Goal: Transaction & Acquisition: Purchase product/service

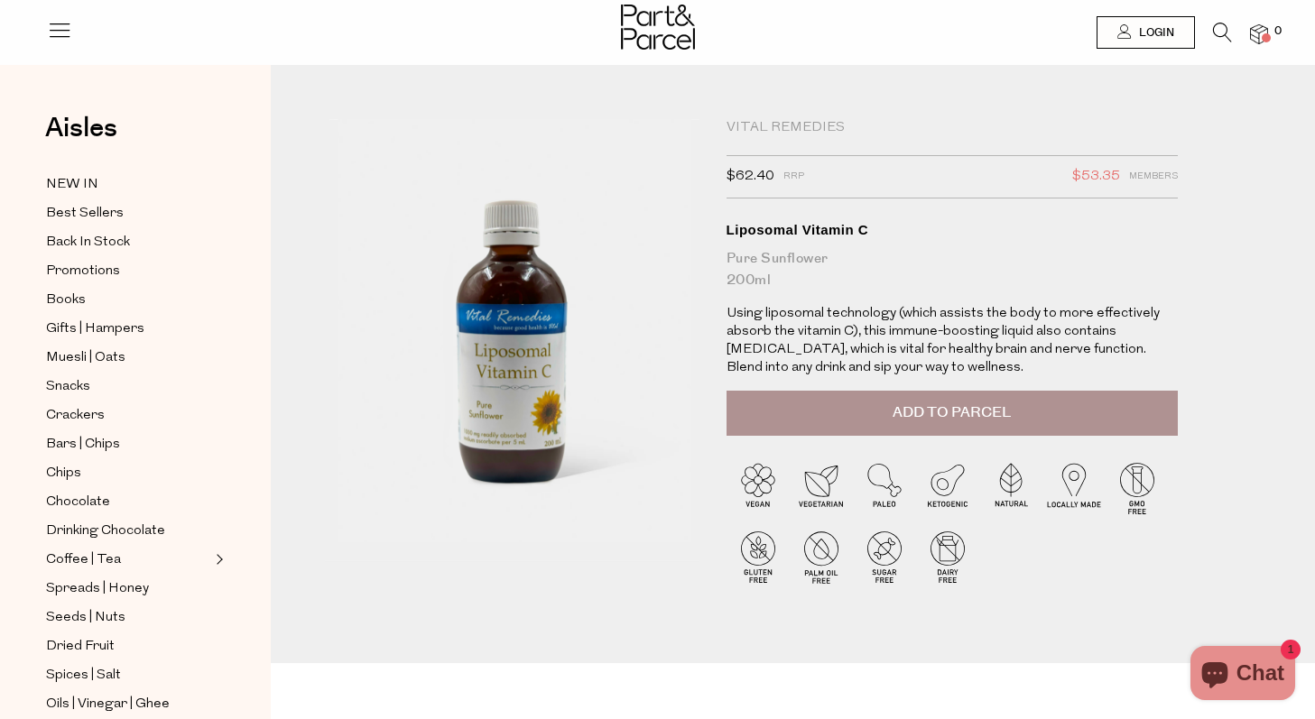
click at [1226, 33] on icon at bounding box center [1222, 33] width 19 height 20
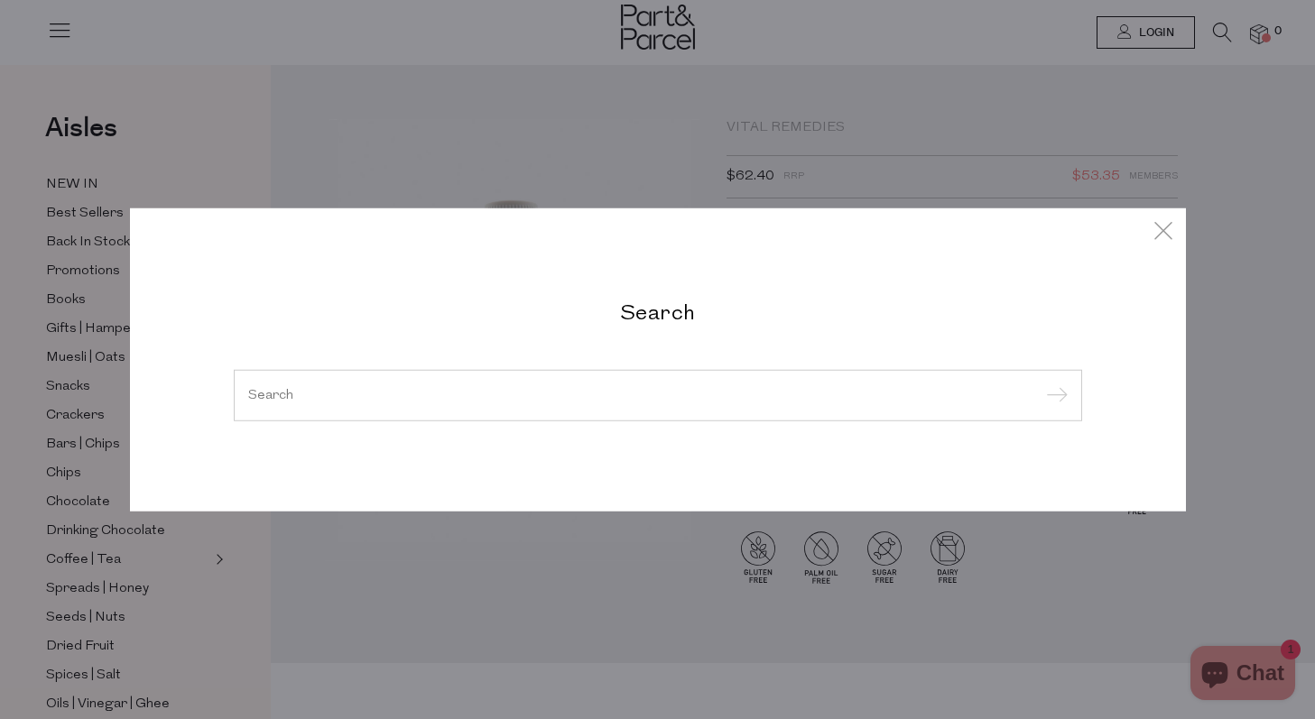
click at [708, 316] on h2 "Search" at bounding box center [658, 311] width 848 height 26
click at [500, 378] on div at bounding box center [658, 395] width 848 height 52
click at [462, 413] on div at bounding box center [658, 395] width 848 height 52
click at [443, 397] on input "search" at bounding box center [657, 395] width 819 height 14
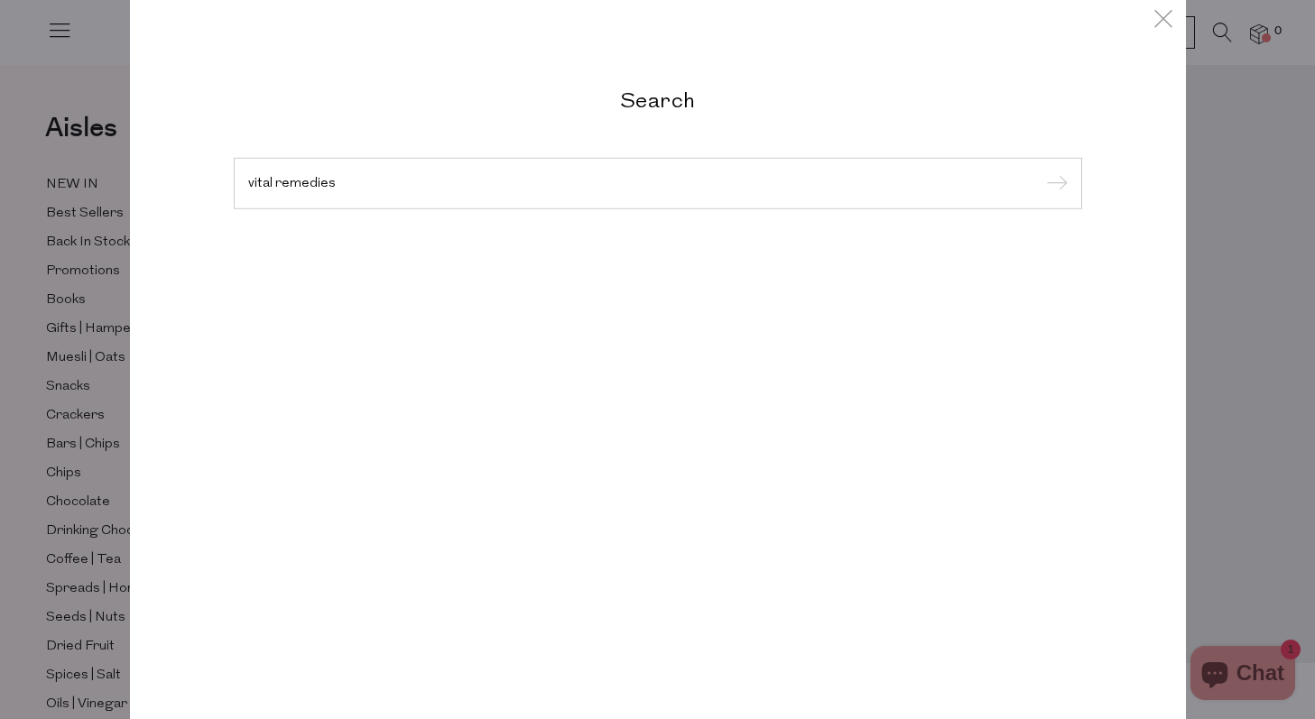
type input "vital remedies"
click at [1041, 171] on input "submit" at bounding box center [1054, 184] width 27 height 27
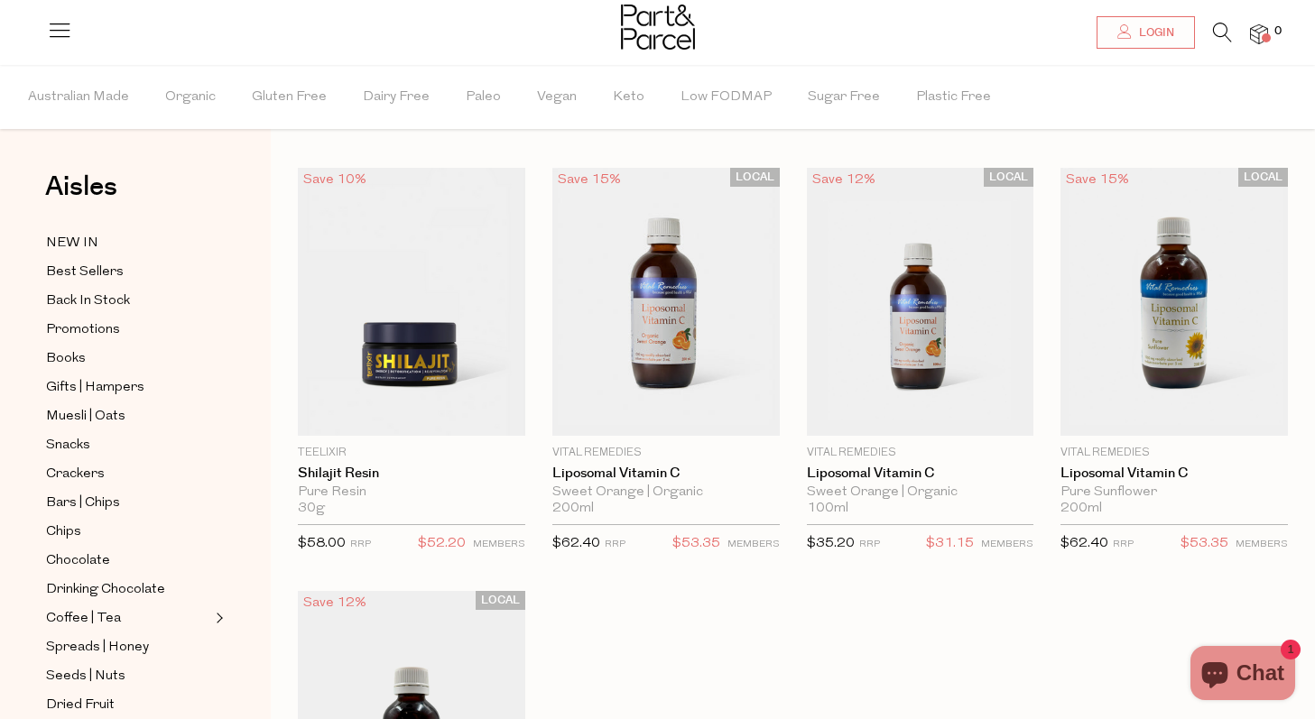
scroll to position [35, 0]
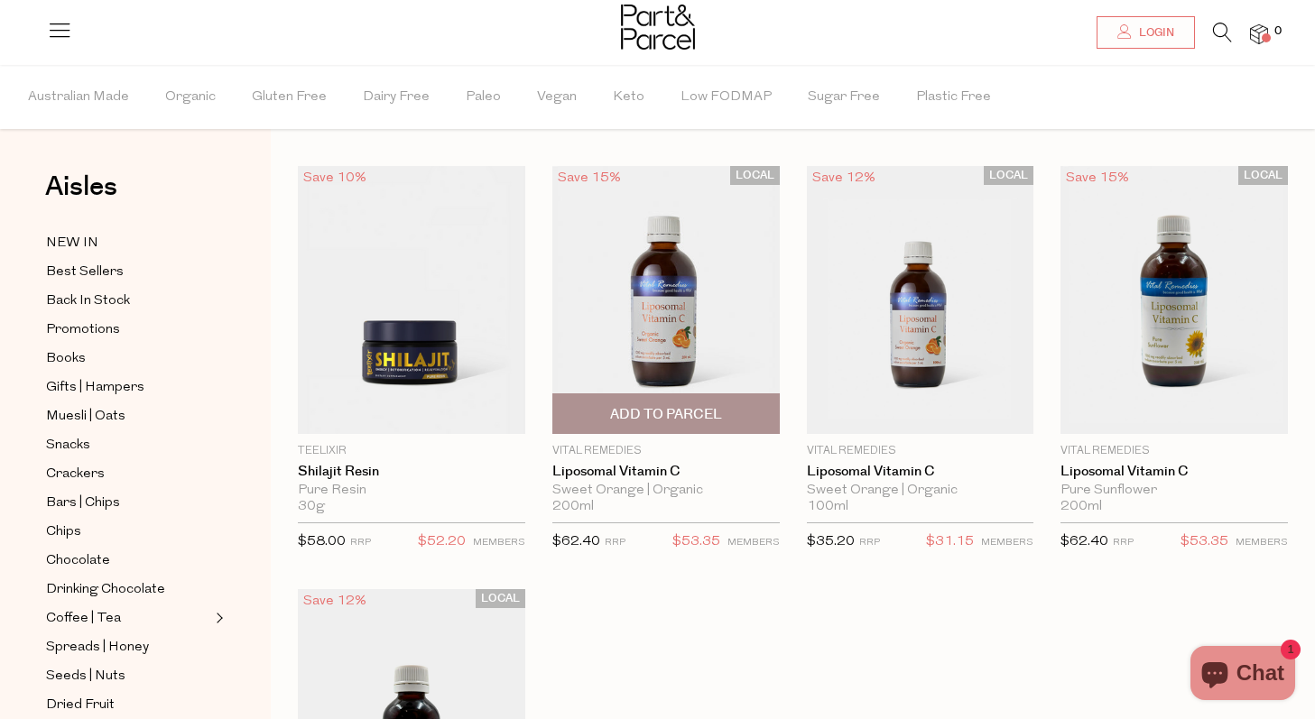
click at [687, 333] on img at bounding box center [665, 300] width 227 height 268
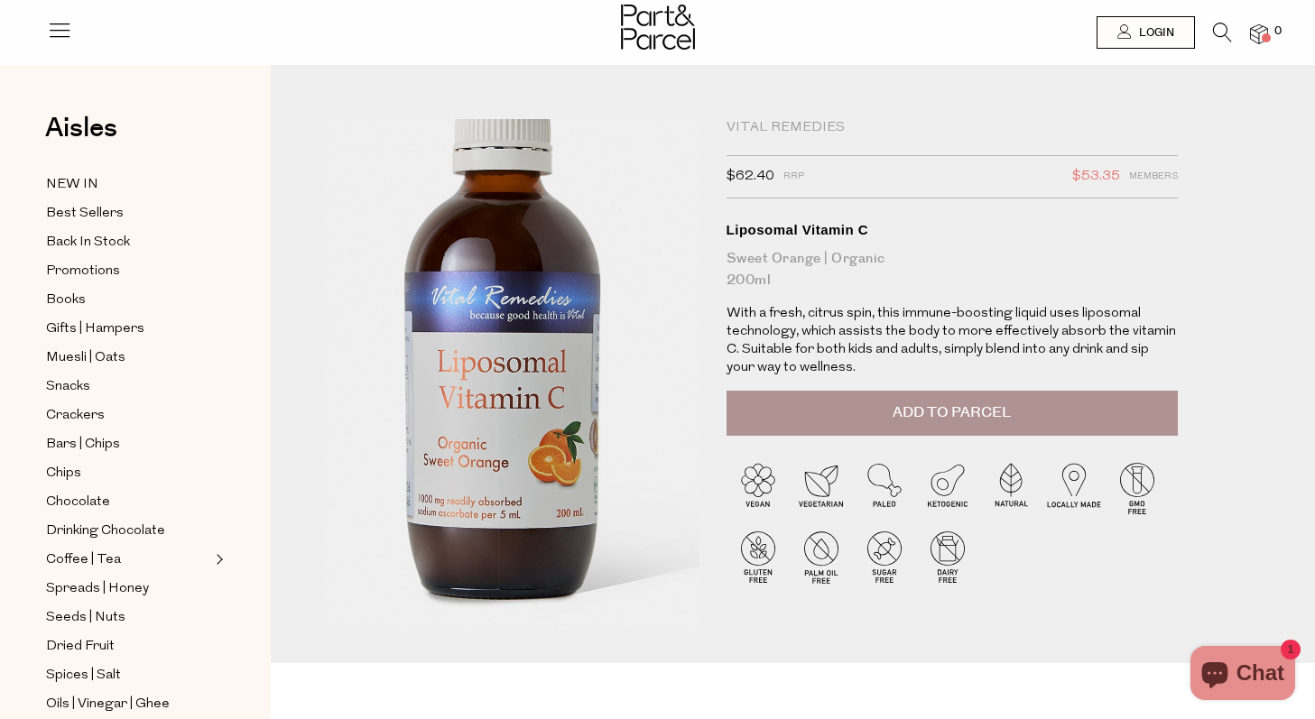
click at [515, 429] on img at bounding box center [509, 343] width 674 height 795
